Goal: Browse casually: Explore the website without a specific task or goal

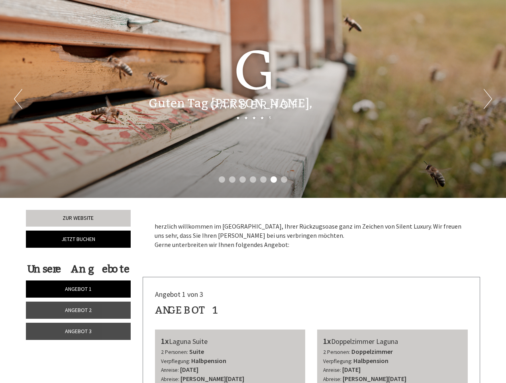
click at [253, 191] on div "Previous Next 1 2 3 4 5 6 7" at bounding box center [253, 99] width 506 height 198
click at [222, 179] on li "1" at bounding box center [222, 179] width 6 height 6
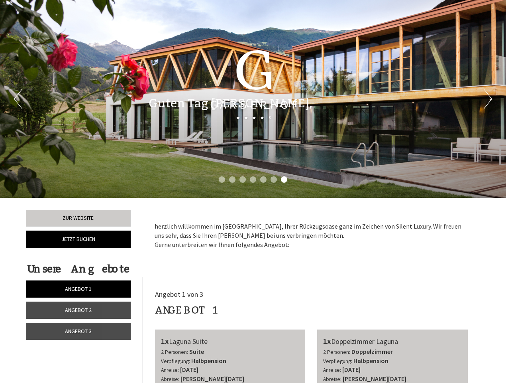
click at [232, 179] on li "2" at bounding box center [232, 179] width 6 height 6
click at [243, 179] on li "3" at bounding box center [242, 179] width 6 height 6
click at [253, 179] on li "4" at bounding box center [253, 179] width 6 height 6
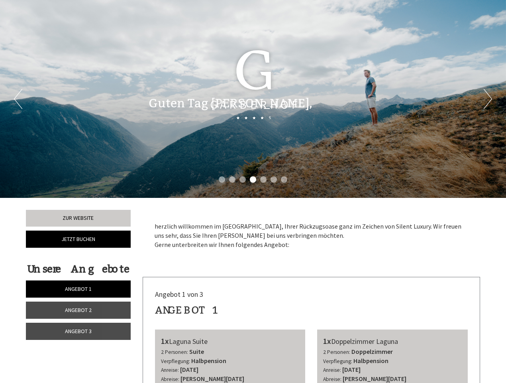
click at [263, 179] on li "5" at bounding box center [263, 179] width 6 height 6
click at [274, 179] on li "6" at bounding box center [274, 179] width 6 height 6
click at [284, 179] on li "7" at bounding box center [284, 179] width 6 height 6
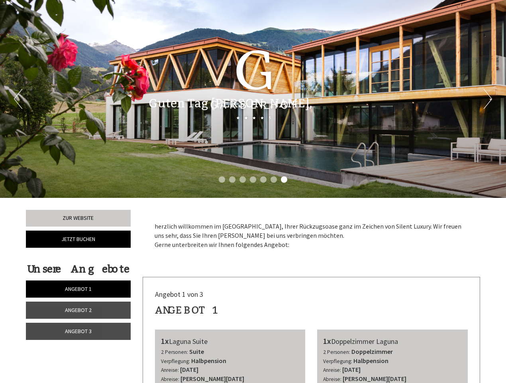
click at [78, 288] on span "Angebot 1" at bounding box center [78, 288] width 27 height 7
